Goal: Information Seeking & Learning: Understand process/instructions

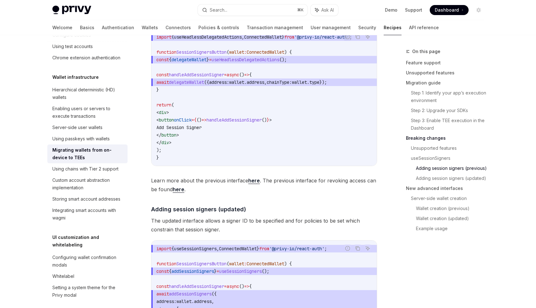
scroll to position [1036, 0]
click at [249, 250] on span "ConnectedWallet" at bounding box center [238, 248] width 38 height 6
copy span "ConnectedWallet"
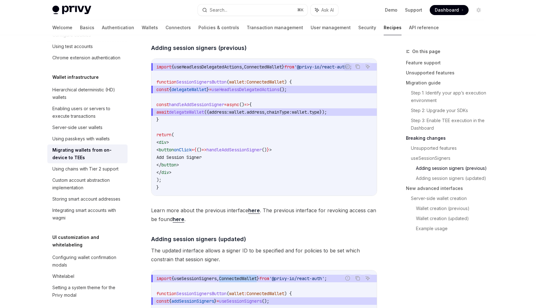
scroll to position [1005, 0]
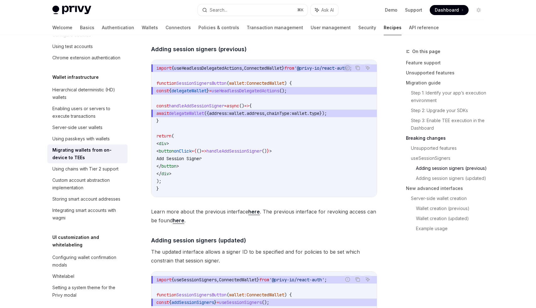
click at [199, 68] on span "useHeadlessDelegatedActions" at bounding box center [208, 68] width 68 height 6
copy span "useHeadlessDelegatedActions"
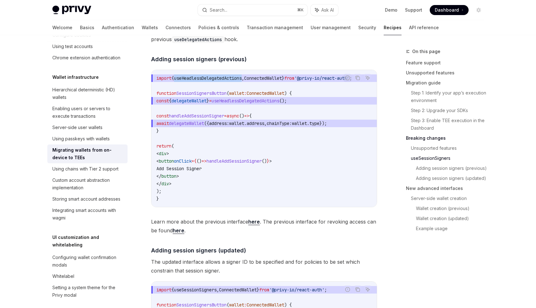
scroll to position [0, 0]
click at [263, 78] on span "ConnectedWallet" at bounding box center [263, 78] width 38 height 6
copy span "ConnectedWallet"
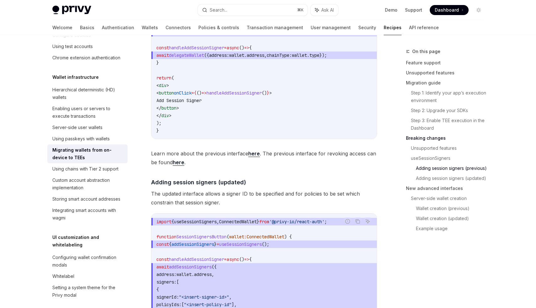
scroll to position [1063, 0]
click at [214, 224] on span "useSessionSigners" at bounding box center [195, 221] width 43 height 6
copy span "useSessionSigners"
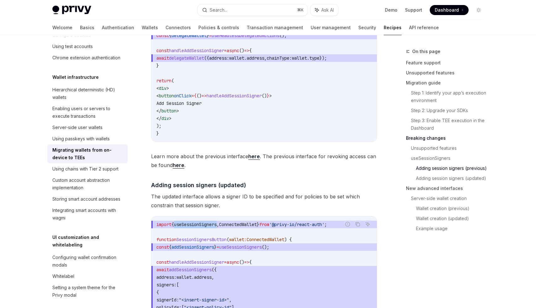
scroll to position [1061, 0]
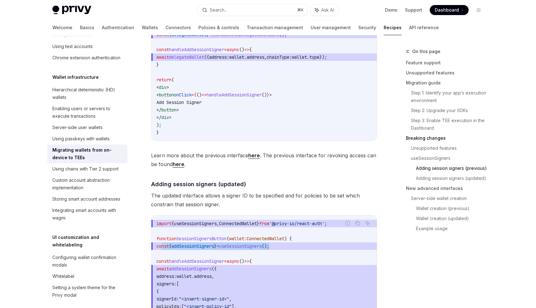
drag, startPoint x: 161, startPoint y: 248, endPoint x: 288, endPoint y: 246, distance: 126.7
click at [288, 246] on span "const { addSessionSigners } = useSessionSigners ();" at bounding box center [263, 246] width 215 height 8
copy span "const { addSessionSigners } = useSessionSigners ();"
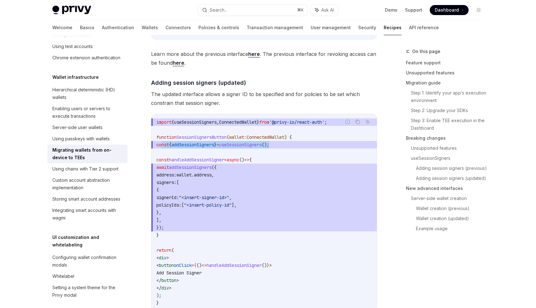
scroll to position [1162, 0]
click at [207, 168] on span "addSessionSigners" at bounding box center [190, 167] width 43 height 6
copy span "addSessionSigners"
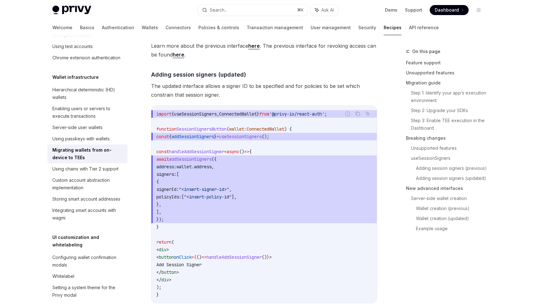
scroll to position [1171, 0]
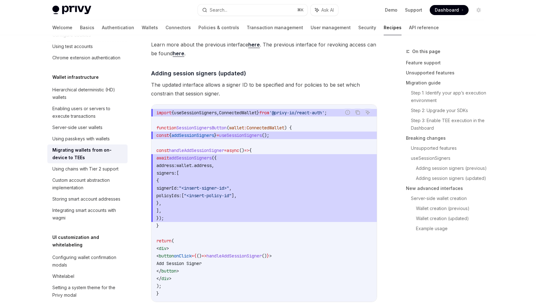
click at [190, 212] on span "]," at bounding box center [263, 211] width 215 height 8
drag, startPoint x: 190, startPoint y: 212, endPoint x: 184, endPoint y: 178, distance: 34.3
click at [184, 178] on code "import { useSessionSigners , ConnectedWallet } from '@privy-io/react-auth' ; fu…" at bounding box center [263, 203] width 215 height 188
copy code "signers: [ { signerId: "<insert-signer-id>" , policyIds: [ "<insert-policy-id" …"
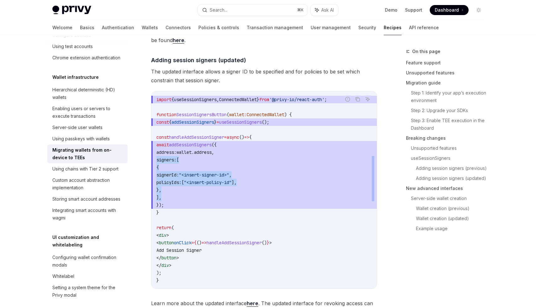
scroll to position [1185, 0]
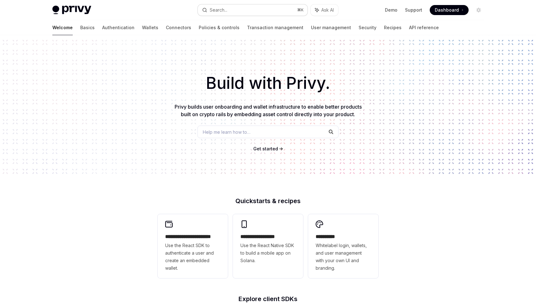
click at [256, 11] on button "Search... ⌘ K" at bounding box center [253, 9] width 110 height 11
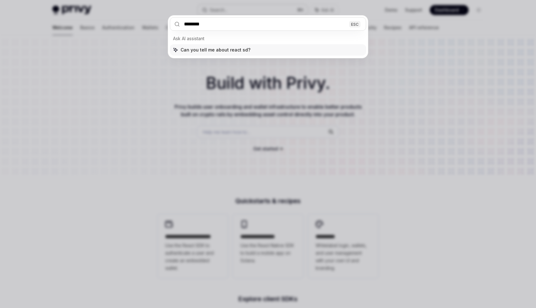
type input "*********"
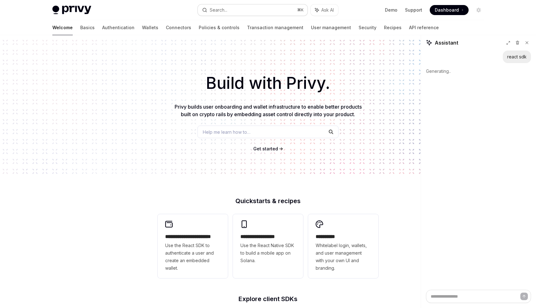
click at [224, 10] on div "Search..." at bounding box center [219, 10] width 18 height 8
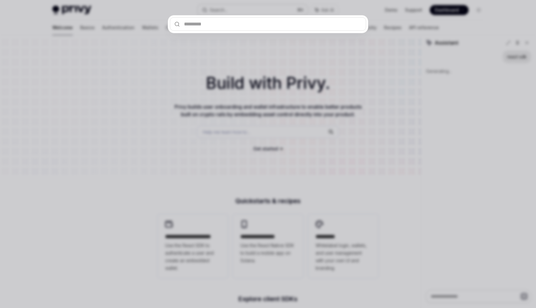
type textarea "*"
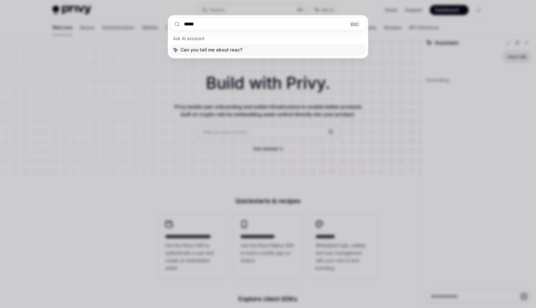
type input "*****"
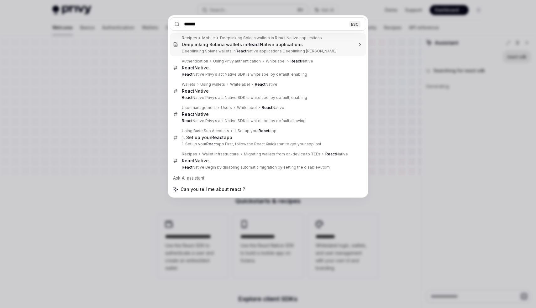
type textarea "*"
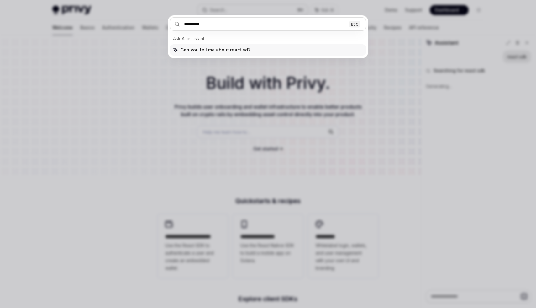
type input "*********"
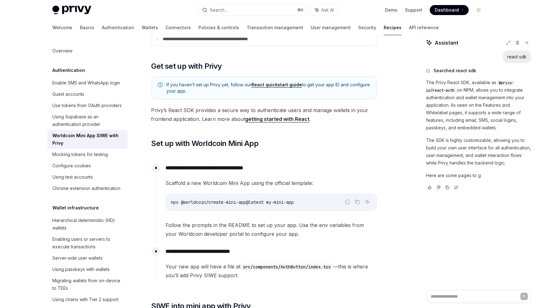
scroll to position [232, 0]
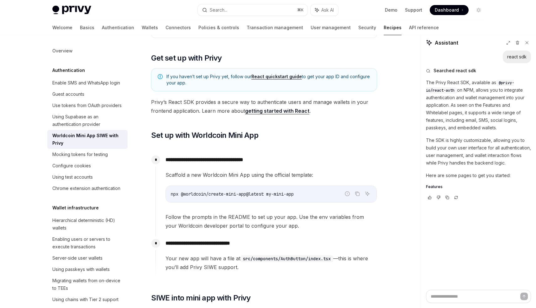
type textarea "*"
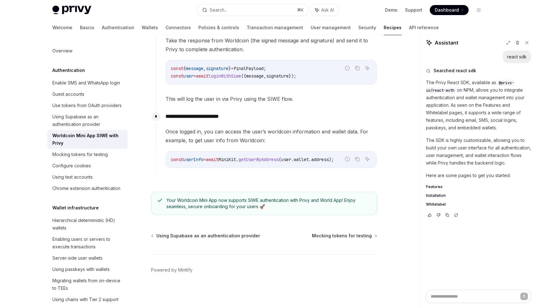
scroll to position [754, 0]
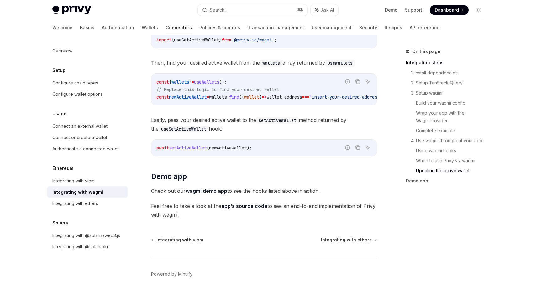
scroll to position [1766, 0]
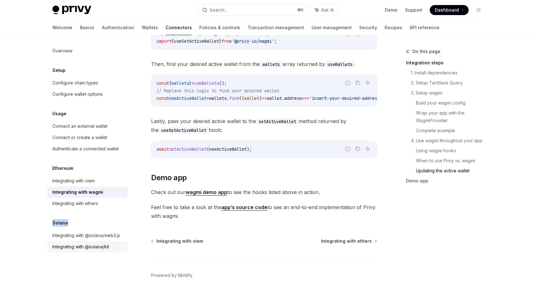
click at [97, 244] on div "Integrating with @solana/kit" at bounding box center [80, 247] width 57 height 8
type textarea "*"
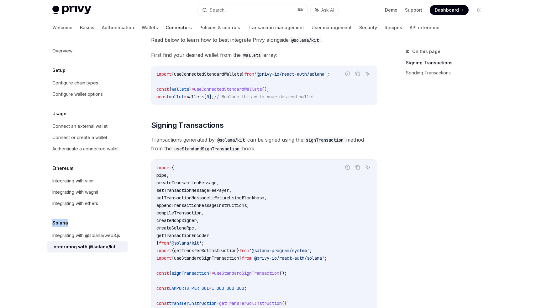
scroll to position [91, 0]
